Goal: Navigation & Orientation: Go to known website

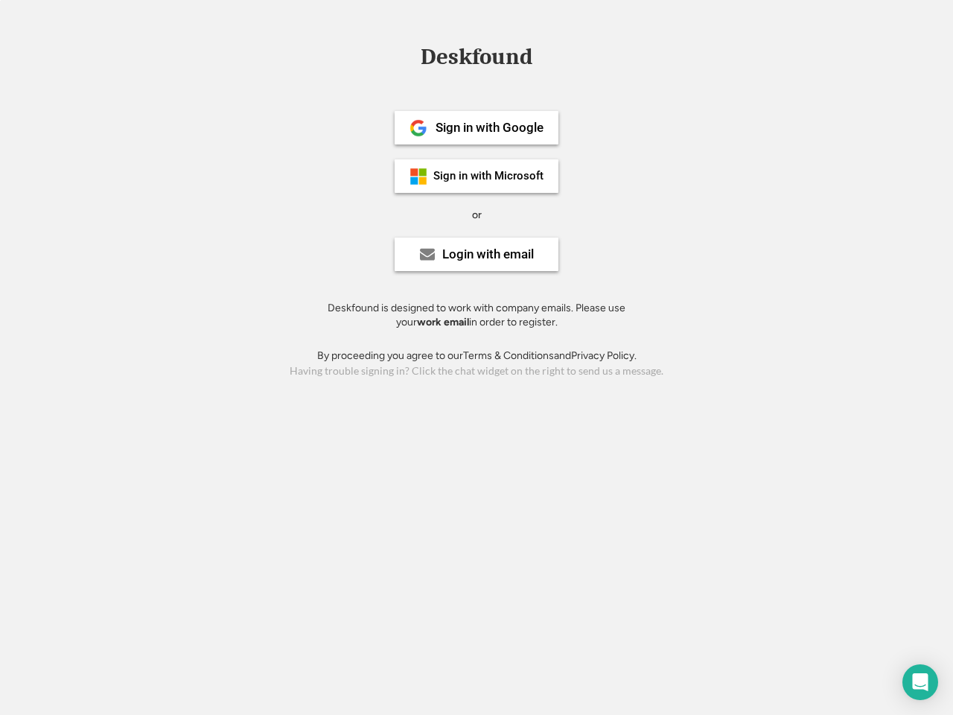
click at [477, 213] on div "or" at bounding box center [477, 215] width 10 height 15
click at [477, 60] on div "Deskfound" at bounding box center [476, 56] width 127 height 23
click at [407, 56] on div "Deskfound" at bounding box center [476, 59] width 953 height 28
click at [477, 60] on div "Deskfound" at bounding box center [476, 56] width 127 height 23
click at [477, 214] on div "or" at bounding box center [477, 215] width 10 height 15
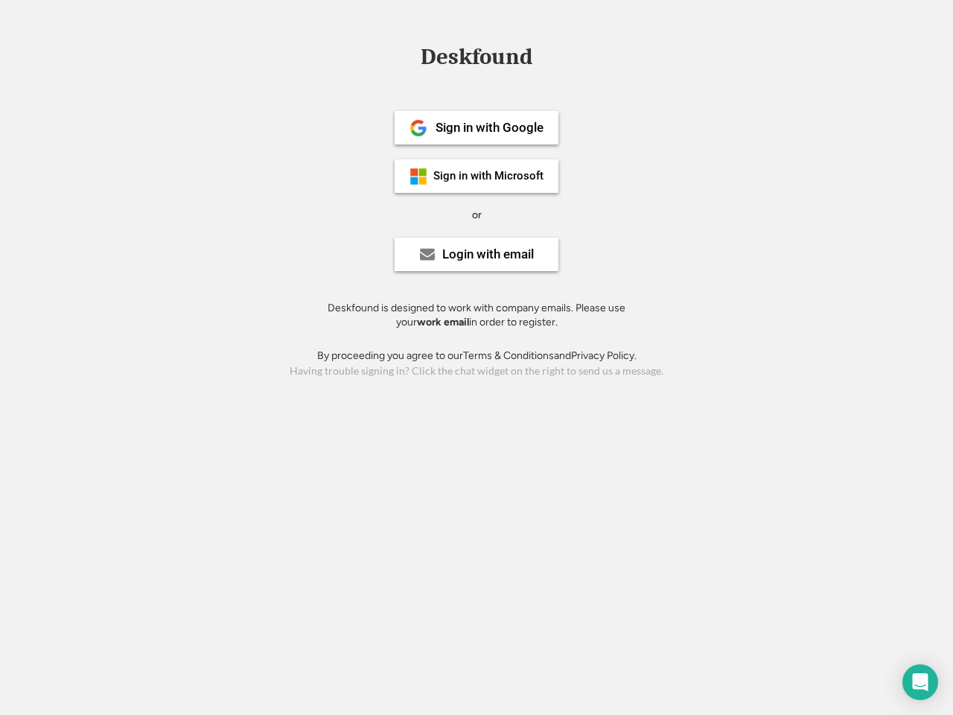
click at [477, 127] on div "Sign in with Google" at bounding box center [490, 127] width 108 height 13
click at [489, 127] on div "Sign in with Google" at bounding box center [490, 127] width 108 height 13
click at [419, 128] on img at bounding box center [419, 128] width 18 height 18
click at [477, 176] on div "Sign in with Microsoft" at bounding box center [488, 176] width 110 height 11
click at [489, 176] on div "Sign in with Microsoft" at bounding box center [488, 176] width 110 height 11
